Goal: Information Seeking & Learning: Learn about a topic

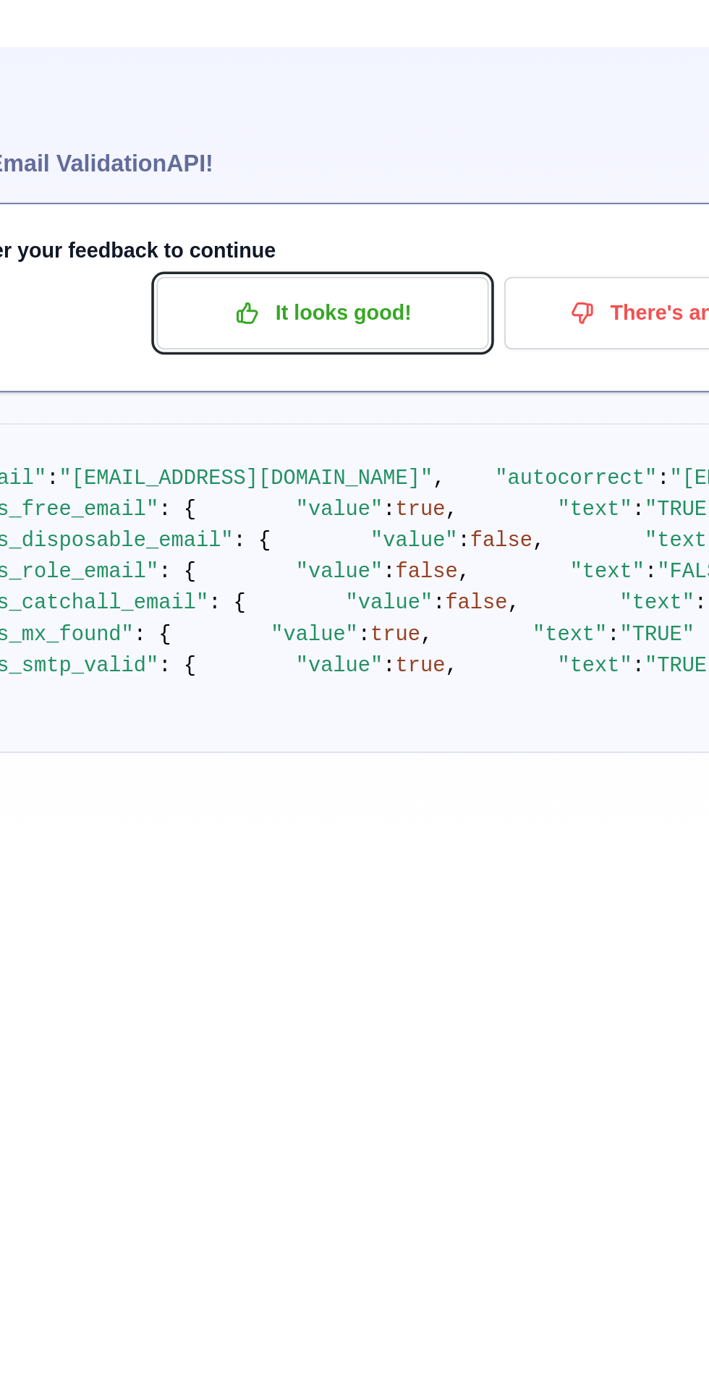
click at [308, 192] on button "It looks good!" at bounding box center [331, 206] width 185 height 40
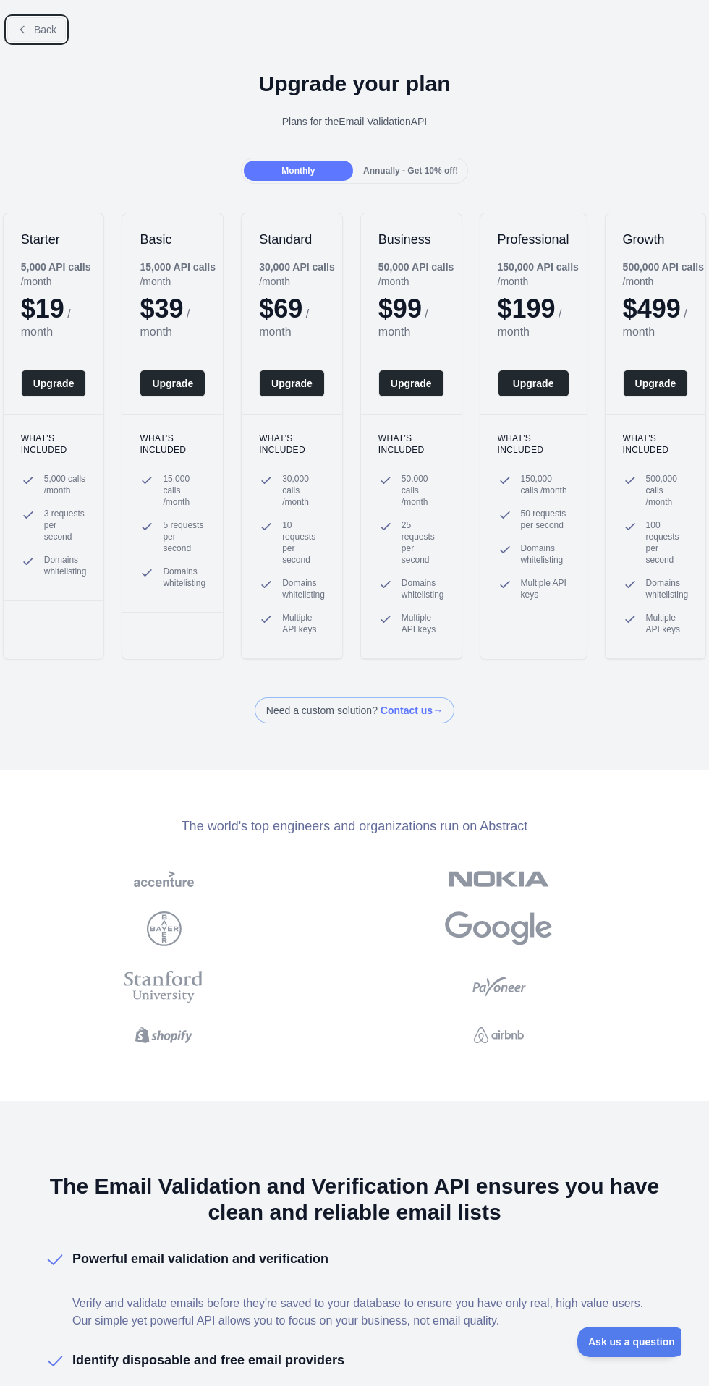
click at [35, 31] on span "Back" at bounding box center [45, 30] width 22 height 12
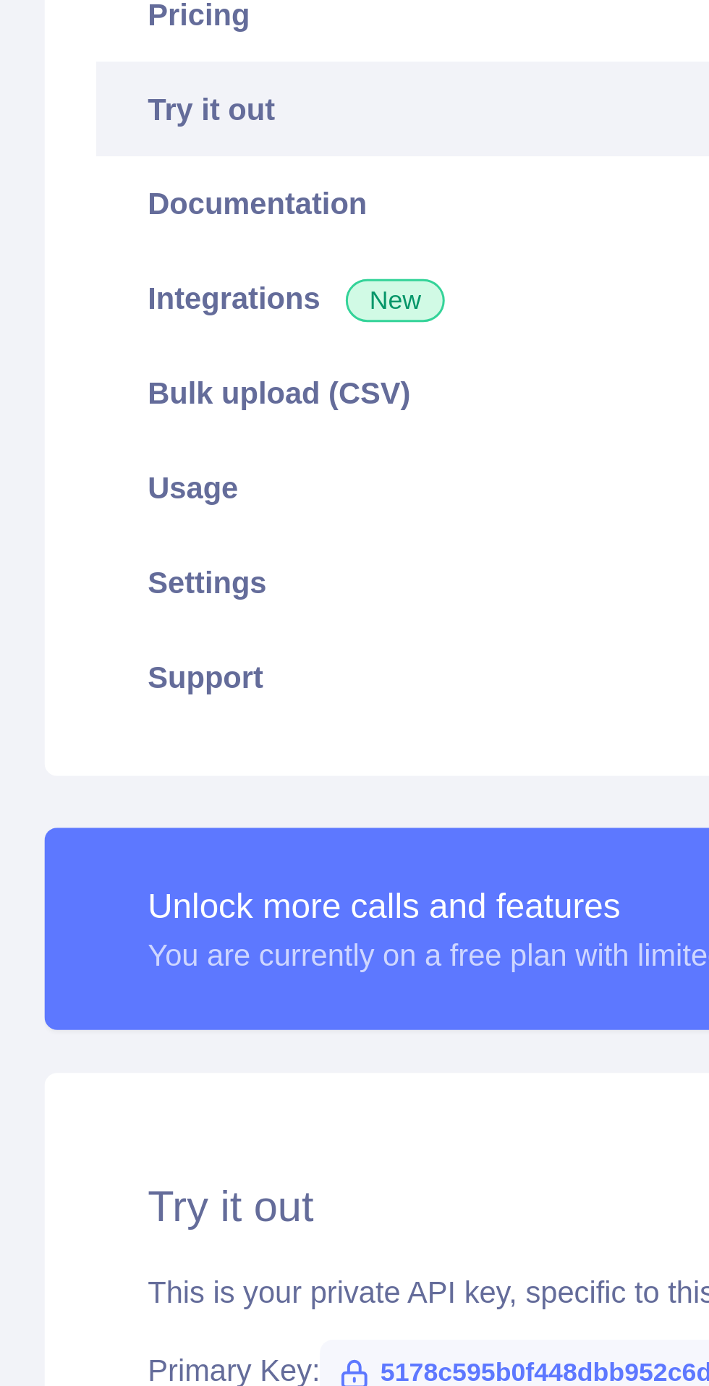
click at [126, 380] on link "Settings" at bounding box center [377, 378] width 581 height 32
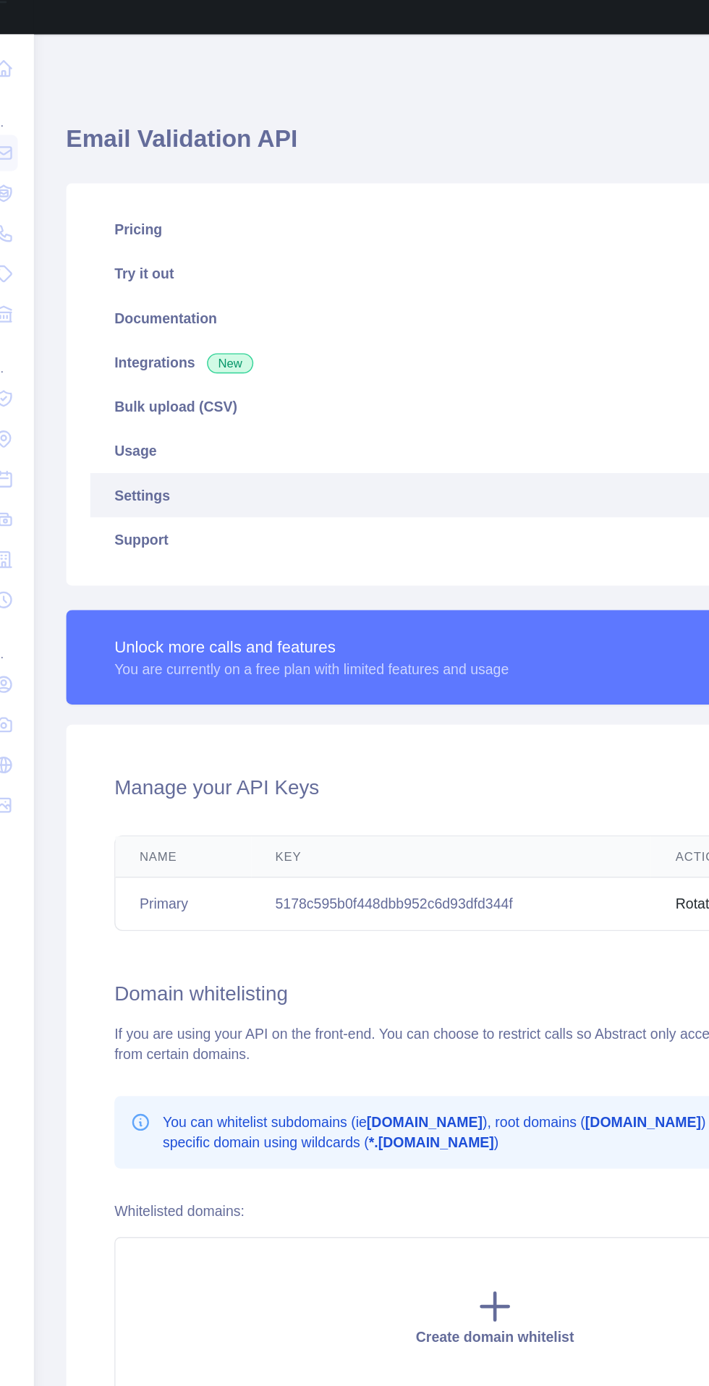
click at [140, 371] on link "Settings" at bounding box center [377, 378] width 581 height 32
click at [128, 372] on link "Settings" at bounding box center [377, 378] width 581 height 32
click at [125, 377] on link "Settings" at bounding box center [377, 378] width 581 height 32
click at [121, 404] on link "Support" at bounding box center [377, 409] width 581 height 32
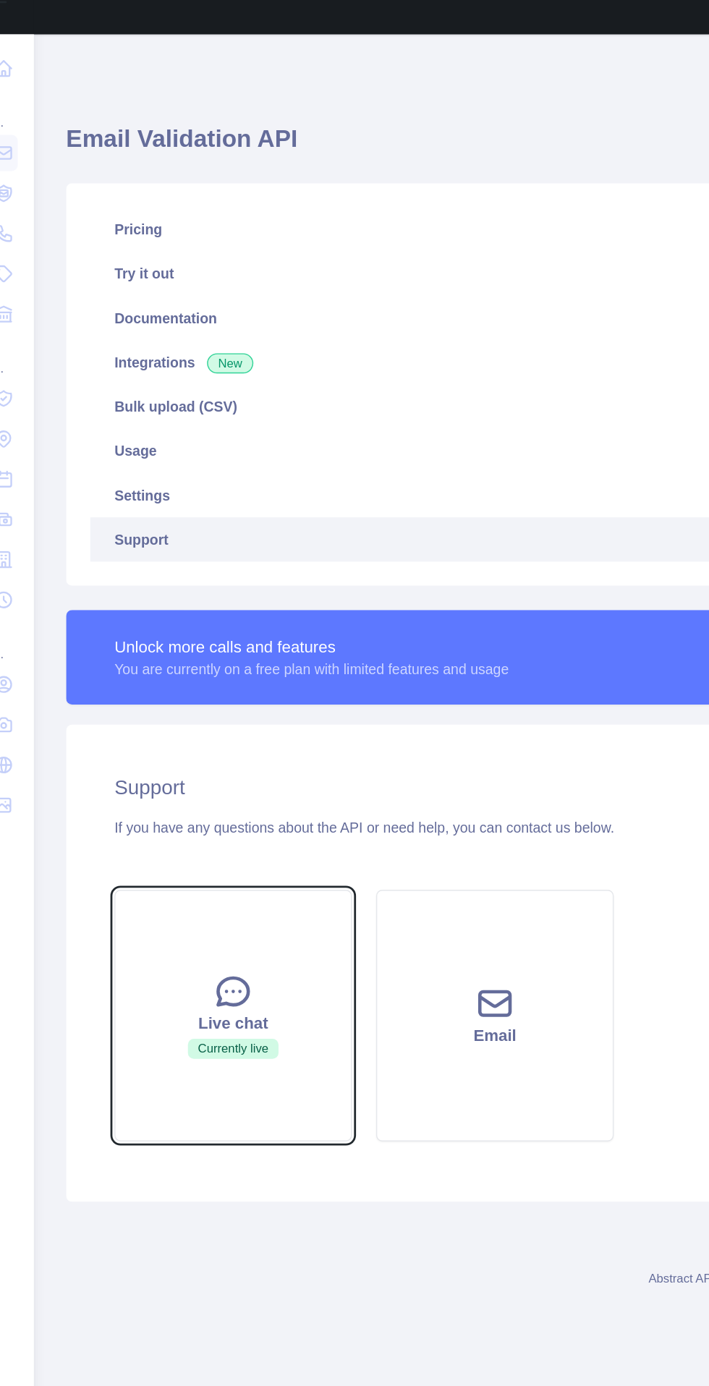
click at [179, 759] on div "Live chat" at bounding box center [189, 756] width 135 height 17
click at [178, 763] on div "Live chat" at bounding box center [189, 756] width 135 height 17
click at [185, 756] on div "Live chat" at bounding box center [189, 756] width 135 height 17
click at [171, 765] on div "Live chat" at bounding box center [189, 756] width 135 height 17
click at [166, 765] on div "Live chat" at bounding box center [189, 756] width 135 height 17
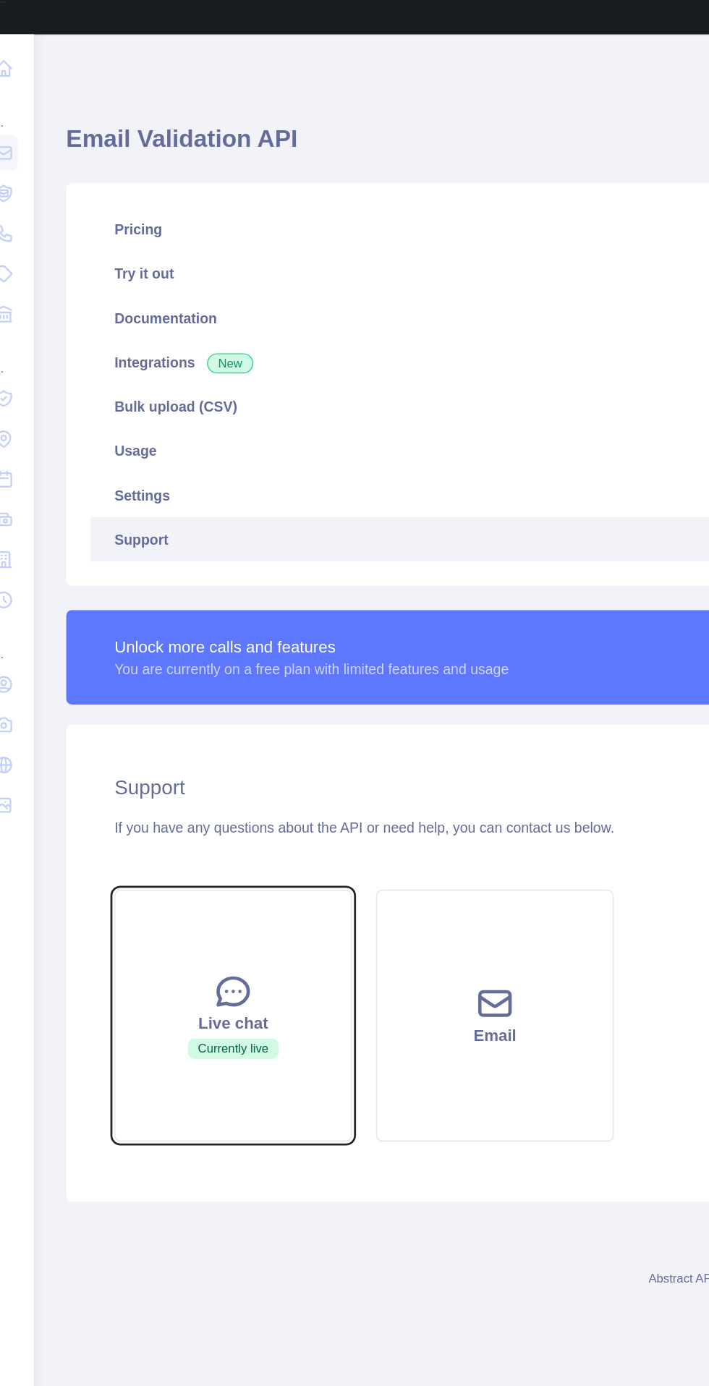
click at [161, 762] on div "Live chat" at bounding box center [189, 756] width 135 height 17
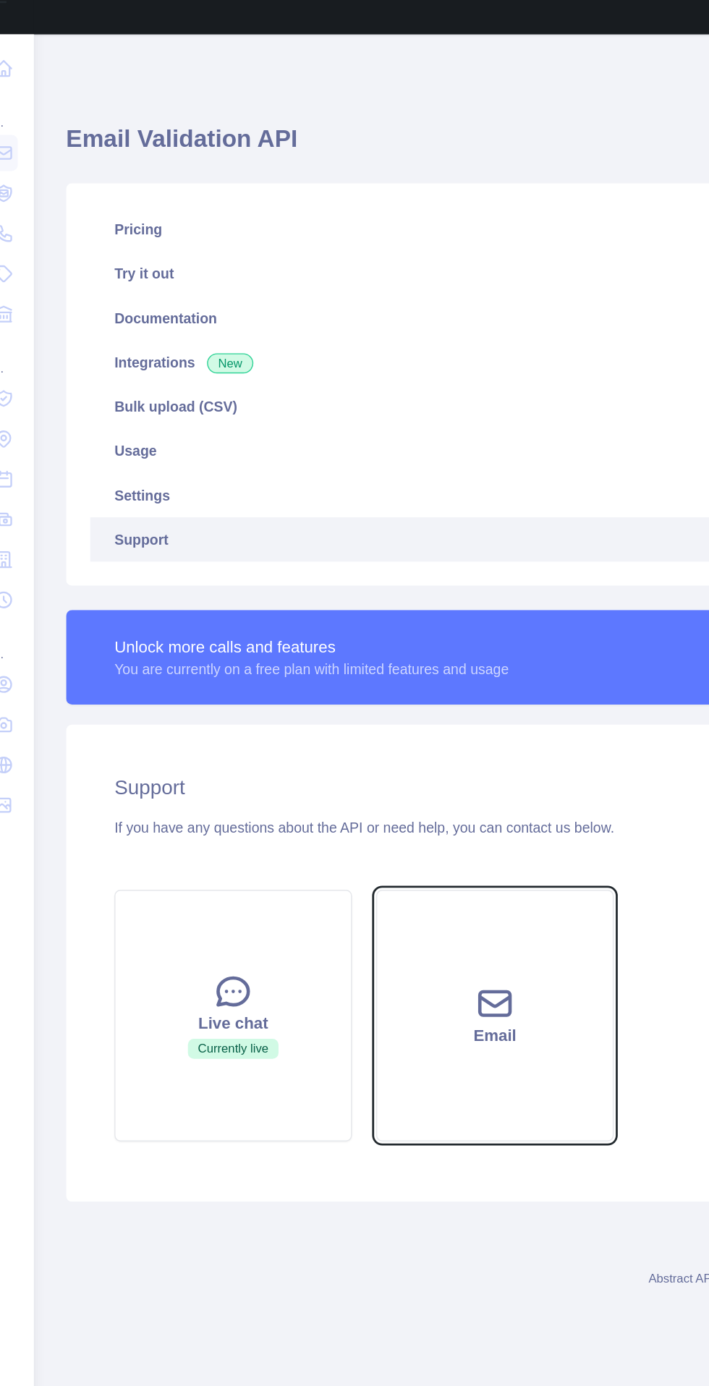
click at [367, 779] on button "Email" at bounding box center [377, 751] width 171 height 181
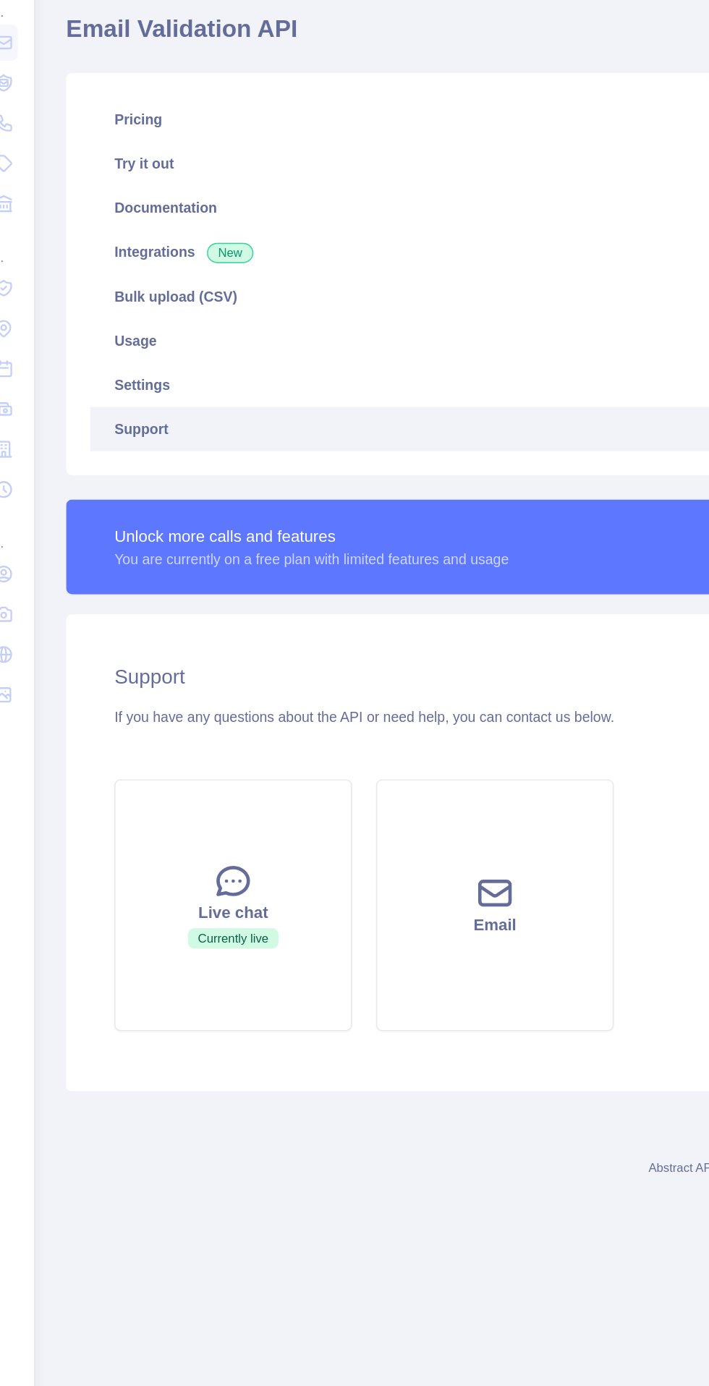
click at [127, 221] on link "Try it out" at bounding box center [377, 218] width 581 height 32
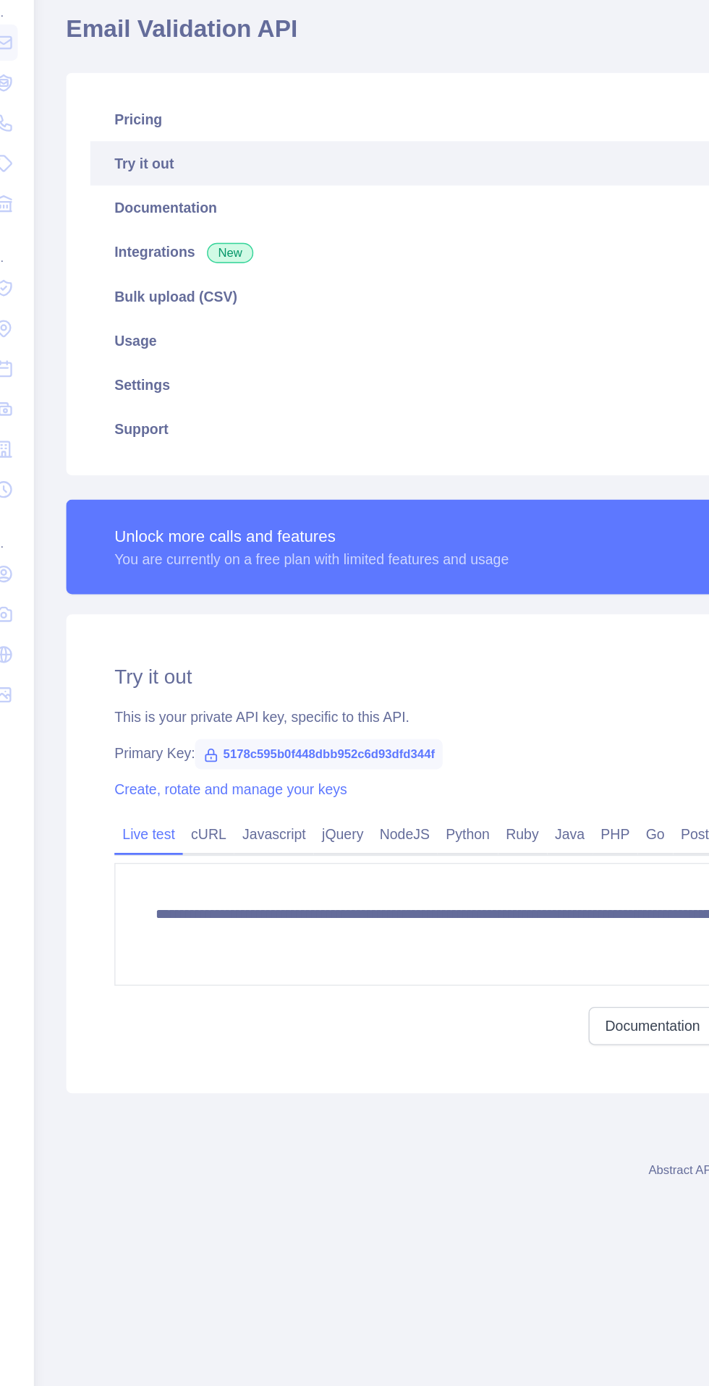
click at [114, 191] on link "Pricing" at bounding box center [377, 187] width 581 height 32
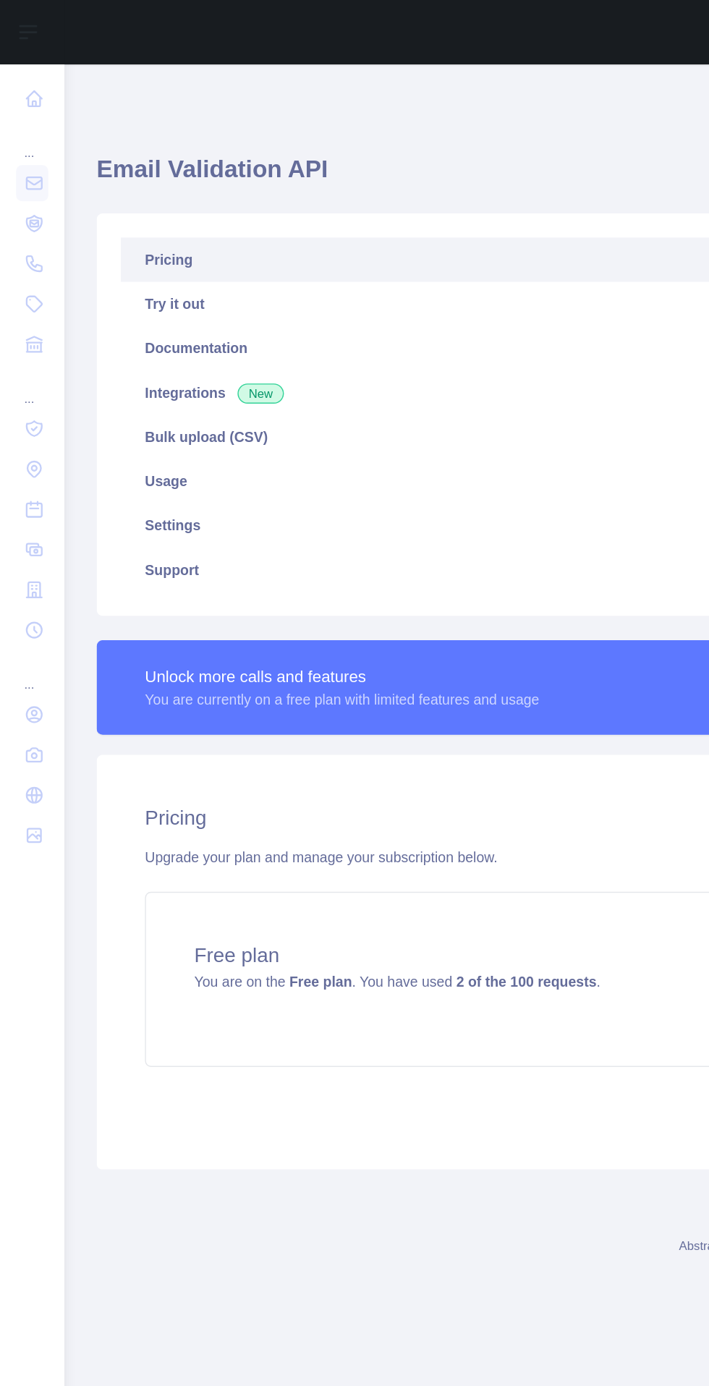
click at [22, 77] on icon at bounding box center [24, 71] width 14 height 14
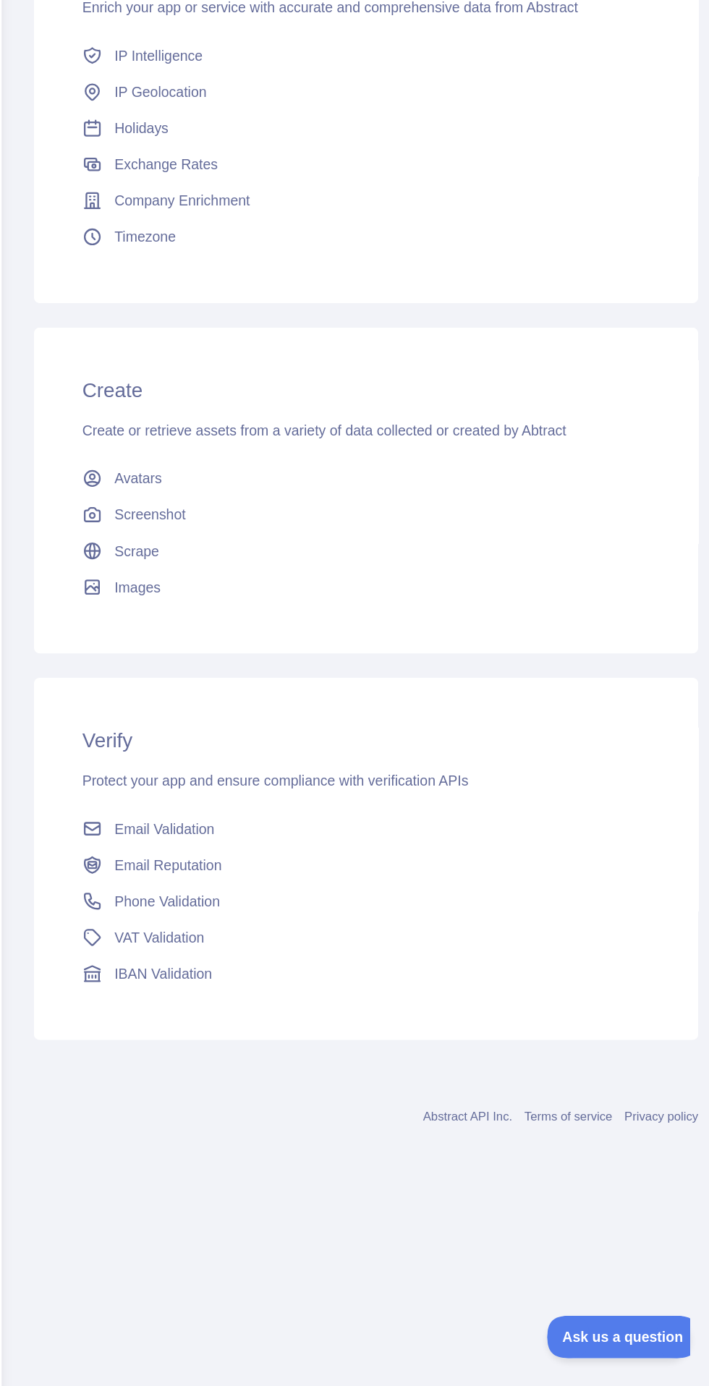
scroll to position [49, 0]
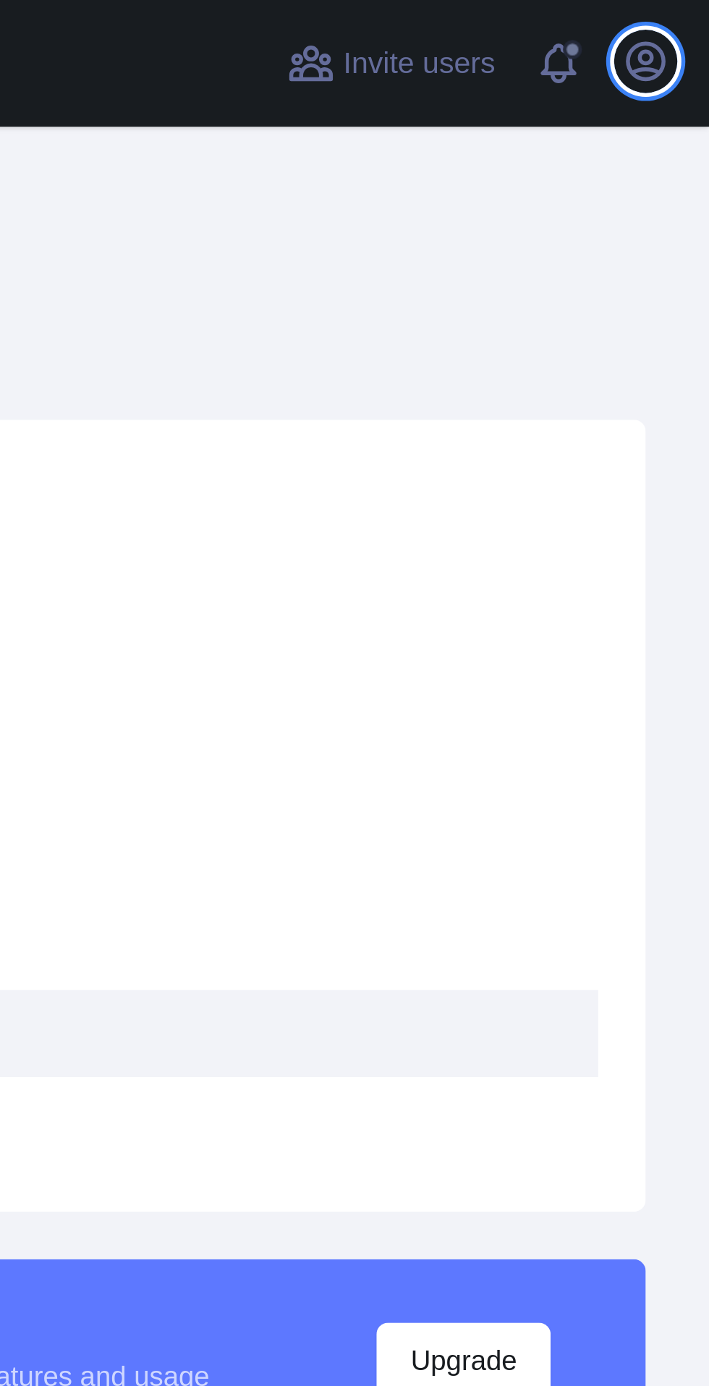
click at [683, 20] on icon "button" at bounding box center [685, 22] width 13 height 13
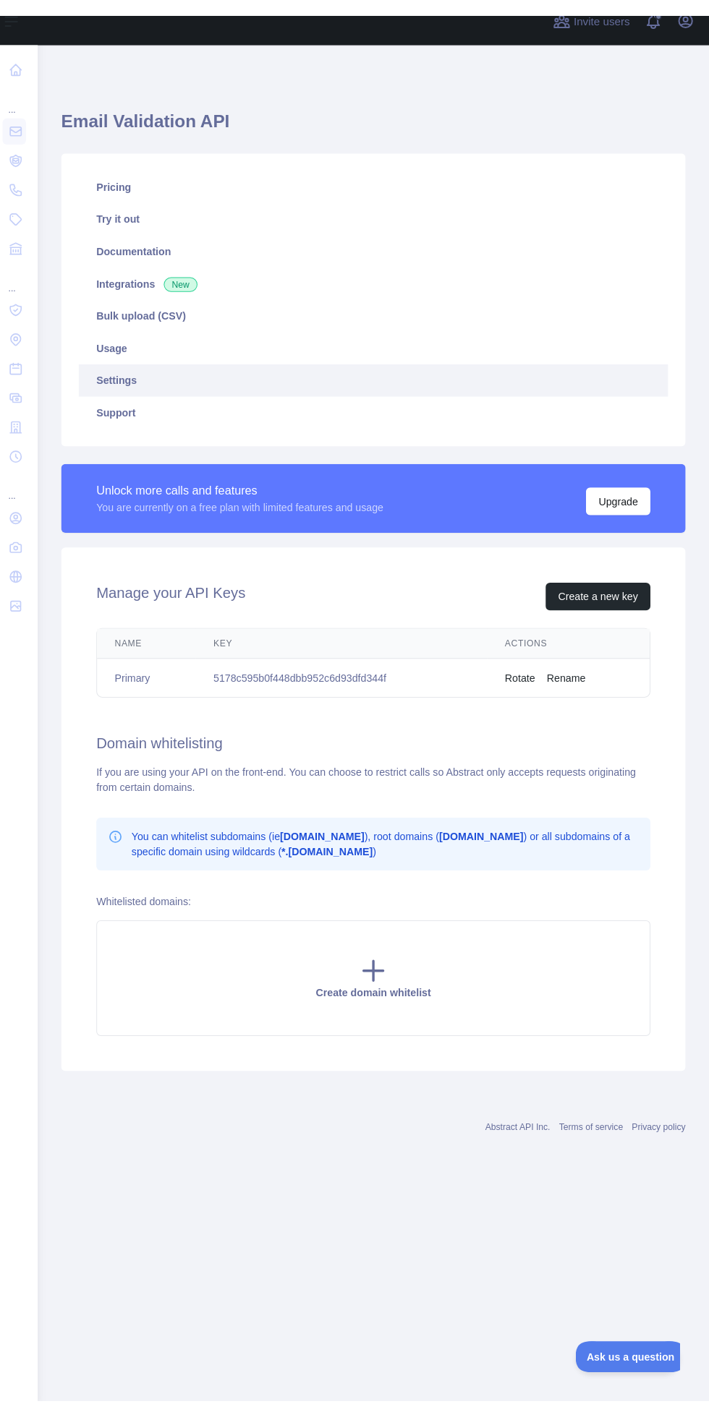
scroll to position [30, 0]
